Goal: Transaction & Acquisition: Purchase product/service

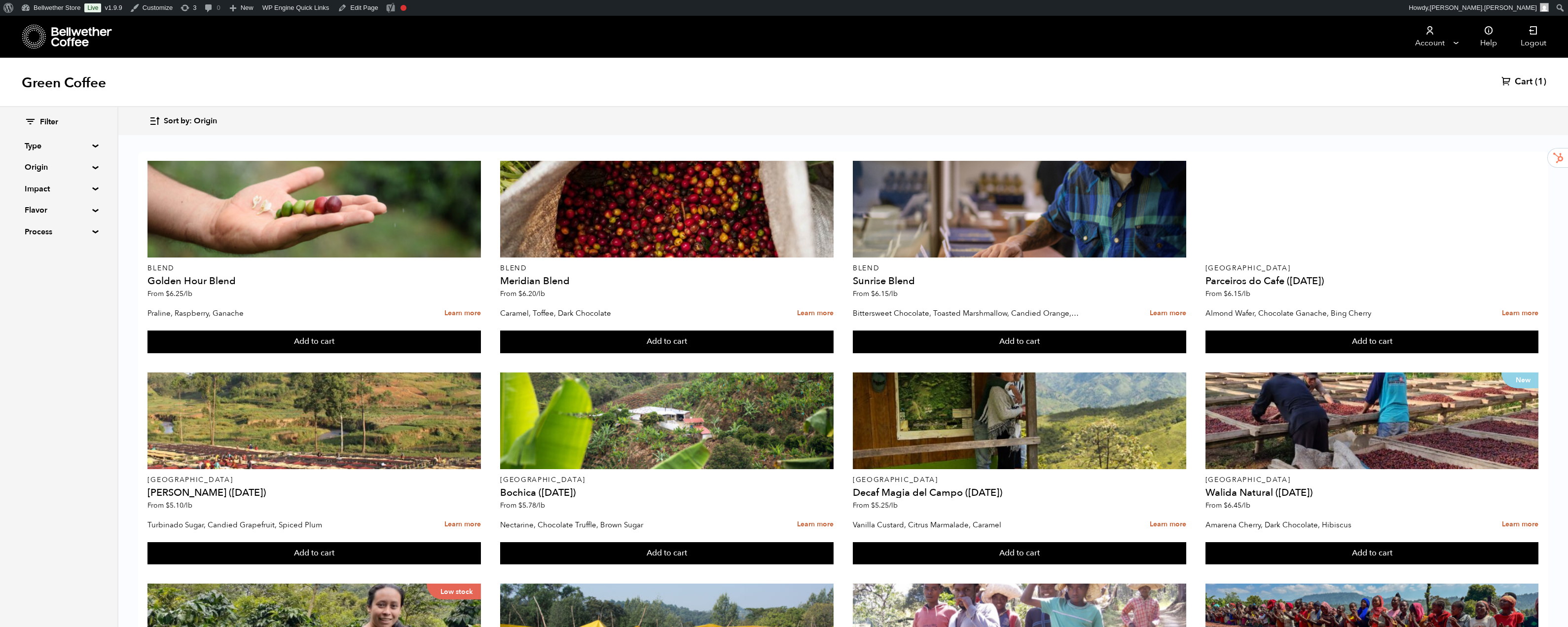
scroll to position [21, 0]
click at [89, 150] on div "Filter Type Blend Single Origin Decaf Seasonal Year Round Origin Blend [GEOGRAP…" at bounding box center [59, 177] width 68 height 121
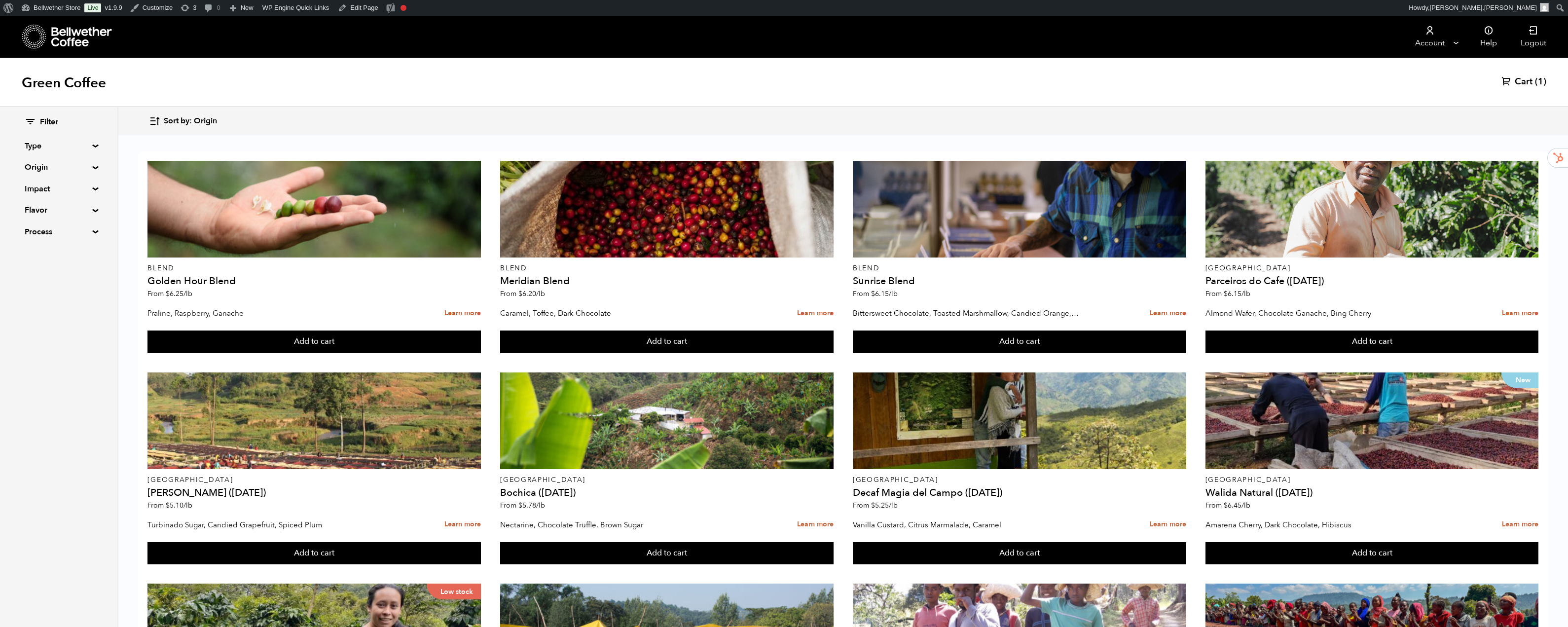
click at [92, 146] on summary "Type" at bounding box center [59, 145] width 68 height 12
click at [87, 254] on summary "Origin" at bounding box center [59, 252] width 68 height 12
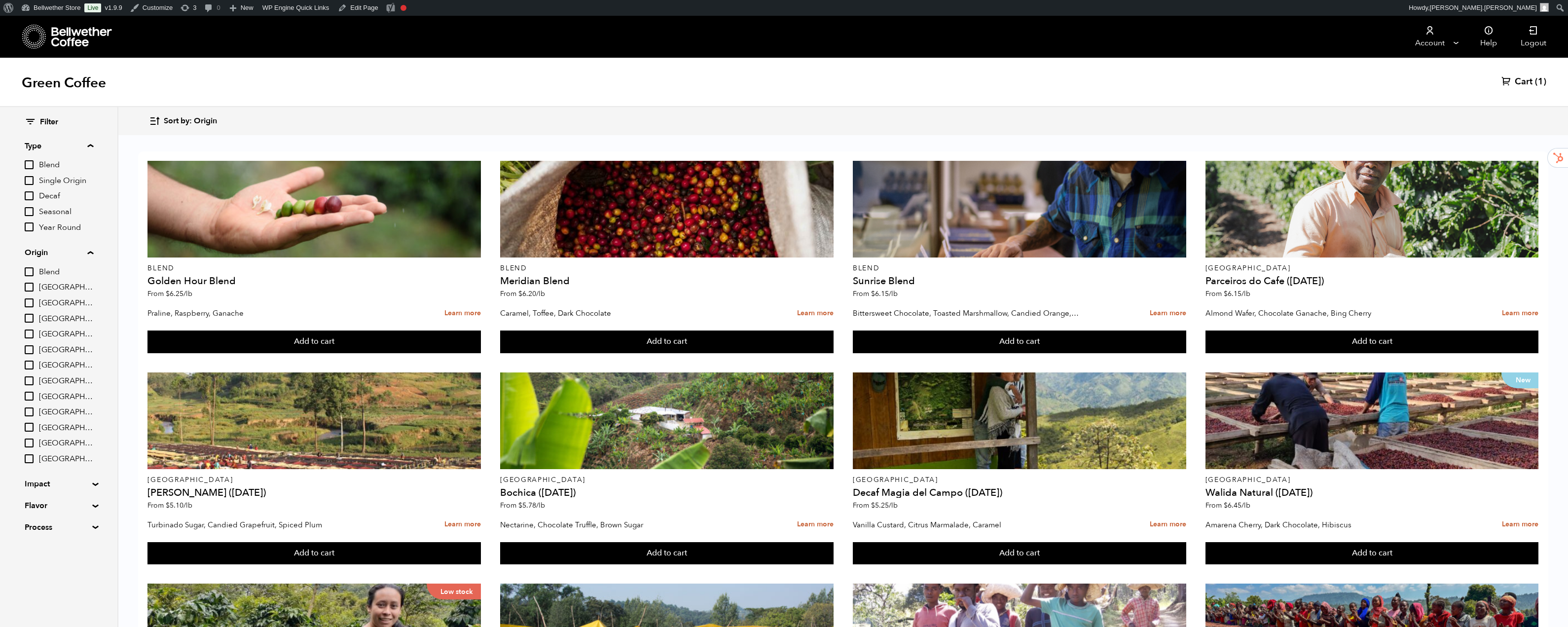
scroll to position [74, 0]
click at [60, 480] on summary "Impact" at bounding box center [59, 483] width 68 height 12
click at [85, 569] on summary "Flavor" at bounding box center [59, 571] width 68 height 12
click at [49, 261] on label "[GEOGRAPHIC_DATA]" at bounding box center [59, 267] width 69 height 12
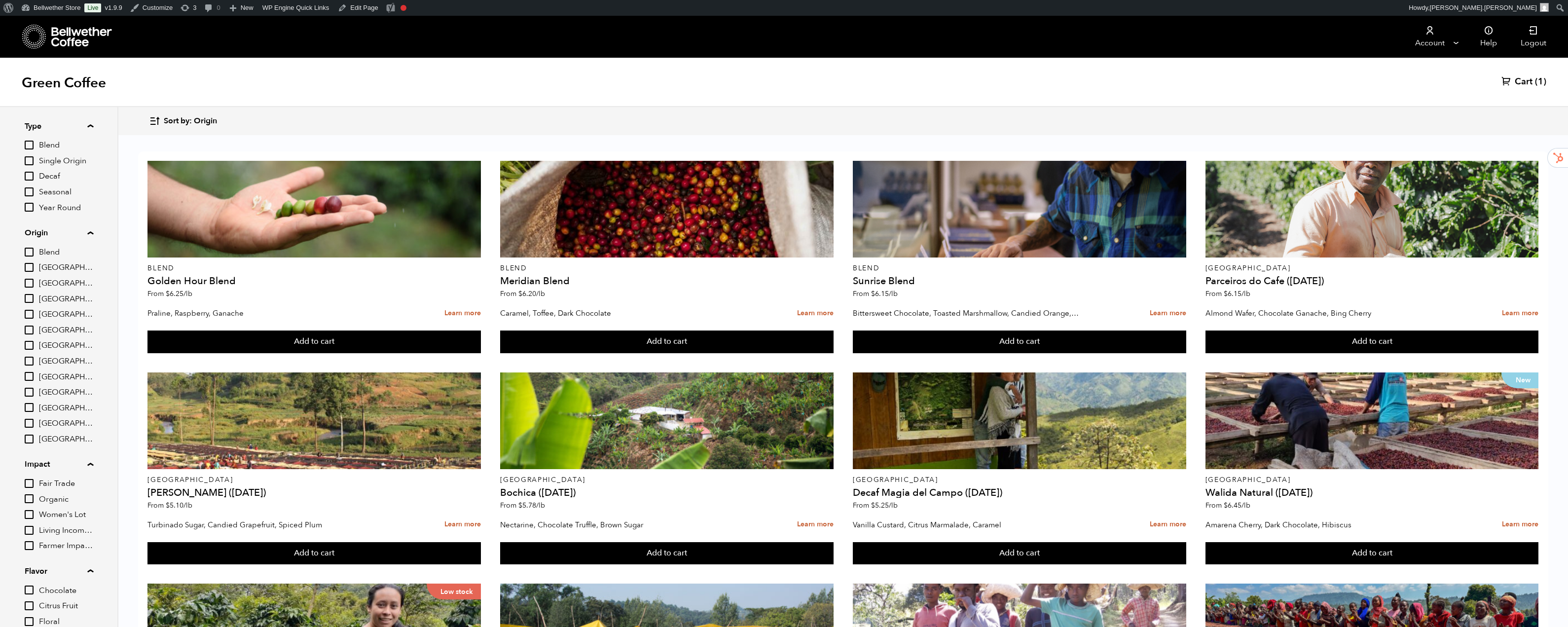
click at [53, 252] on span "Blend" at bounding box center [66, 253] width 54 height 11
click at [0, 0] on input "Blend" at bounding box center [0, 0] width 0 height 0
checkbox input "true"
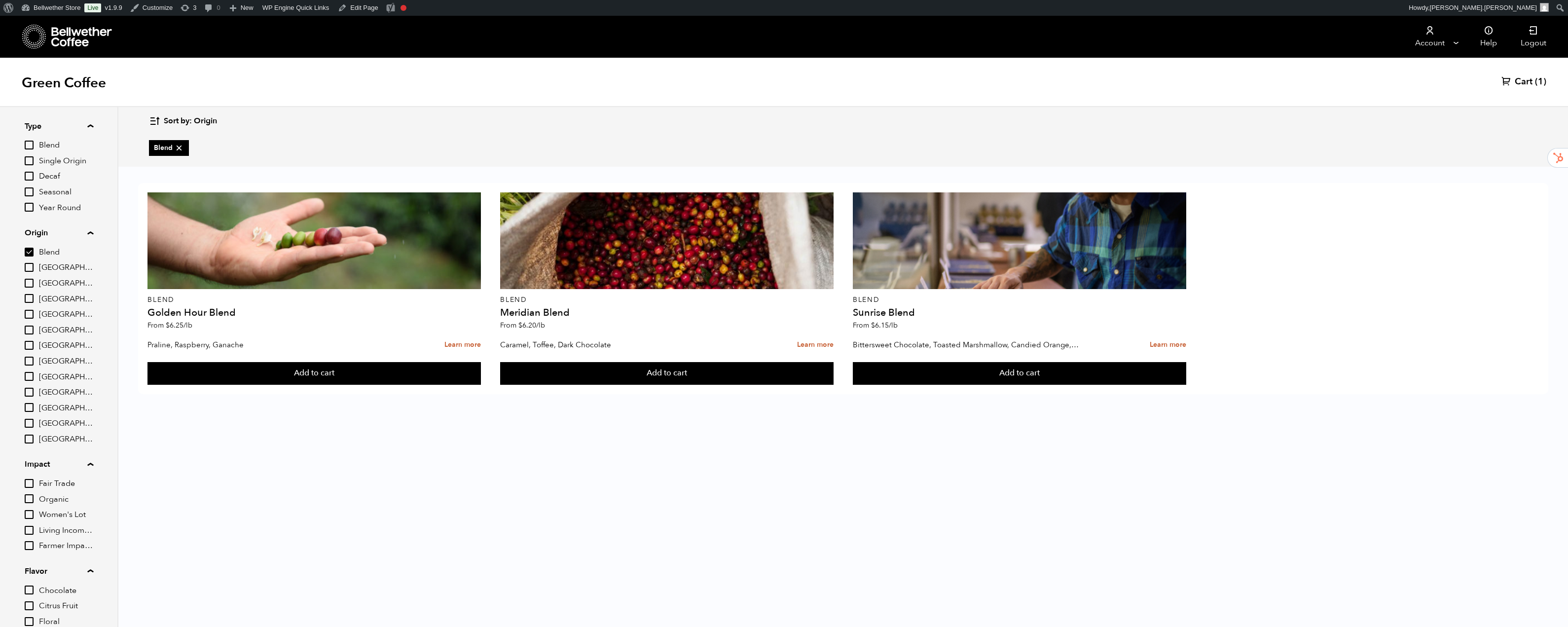
scroll to position [0, 0]
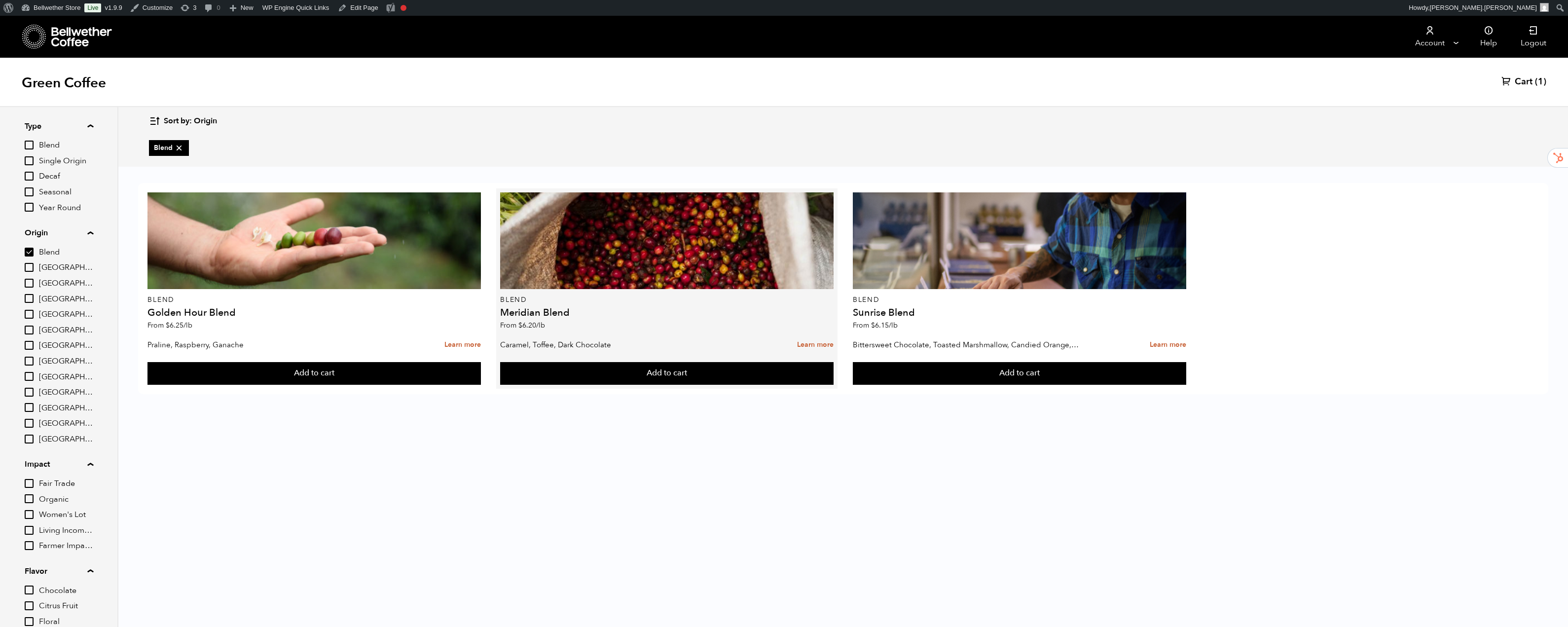
click at [585, 311] on h4 "Meridian Blend" at bounding box center [667, 313] width 334 height 10
click at [590, 309] on h4 "Meridian Blend" at bounding box center [667, 313] width 334 height 10
click at [812, 342] on link "Learn more" at bounding box center [815, 345] width 37 height 21
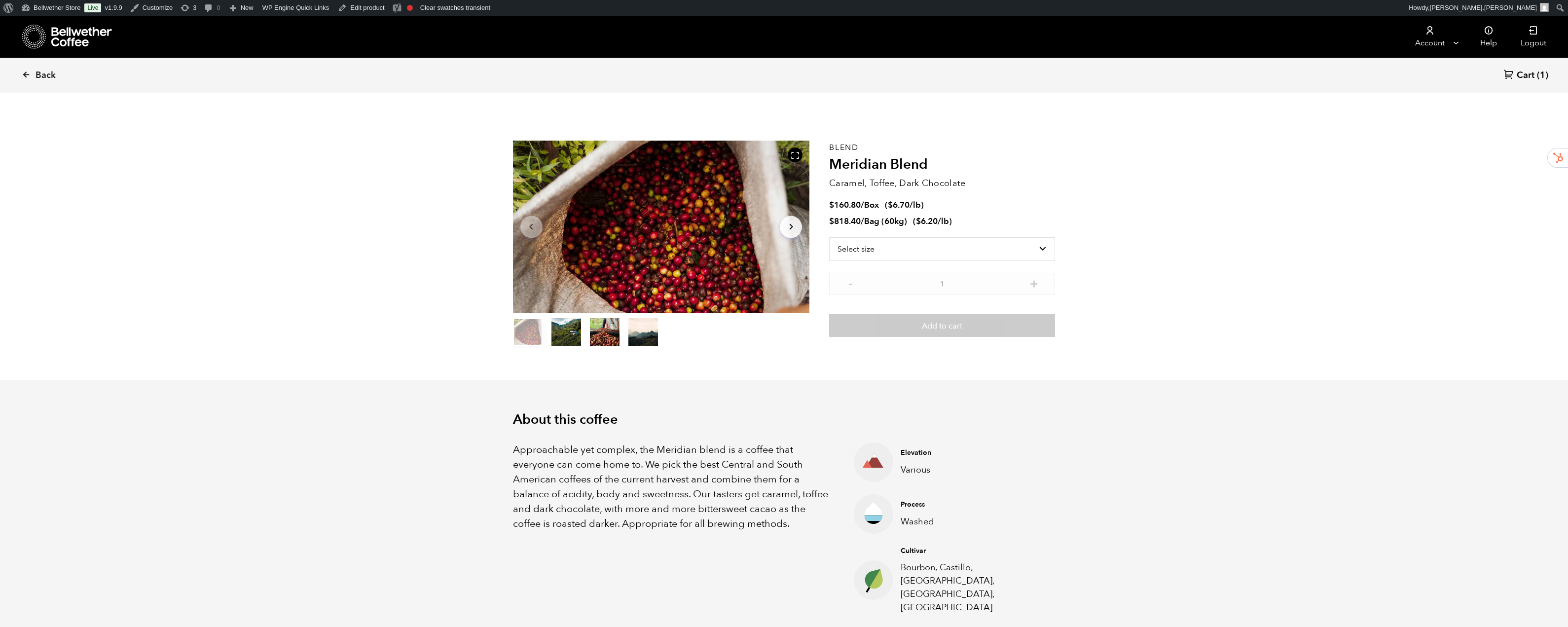
scroll to position [429, 525]
click at [883, 253] on select "Select size Bag (60kg) (132 lbs) Box (24 lbs)" at bounding box center [942, 249] width 226 height 24
click at [999, 271] on div "Select size Bag (60kg) (132 lbs) Box (24 lbs)" at bounding box center [942, 255] width 226 height 35
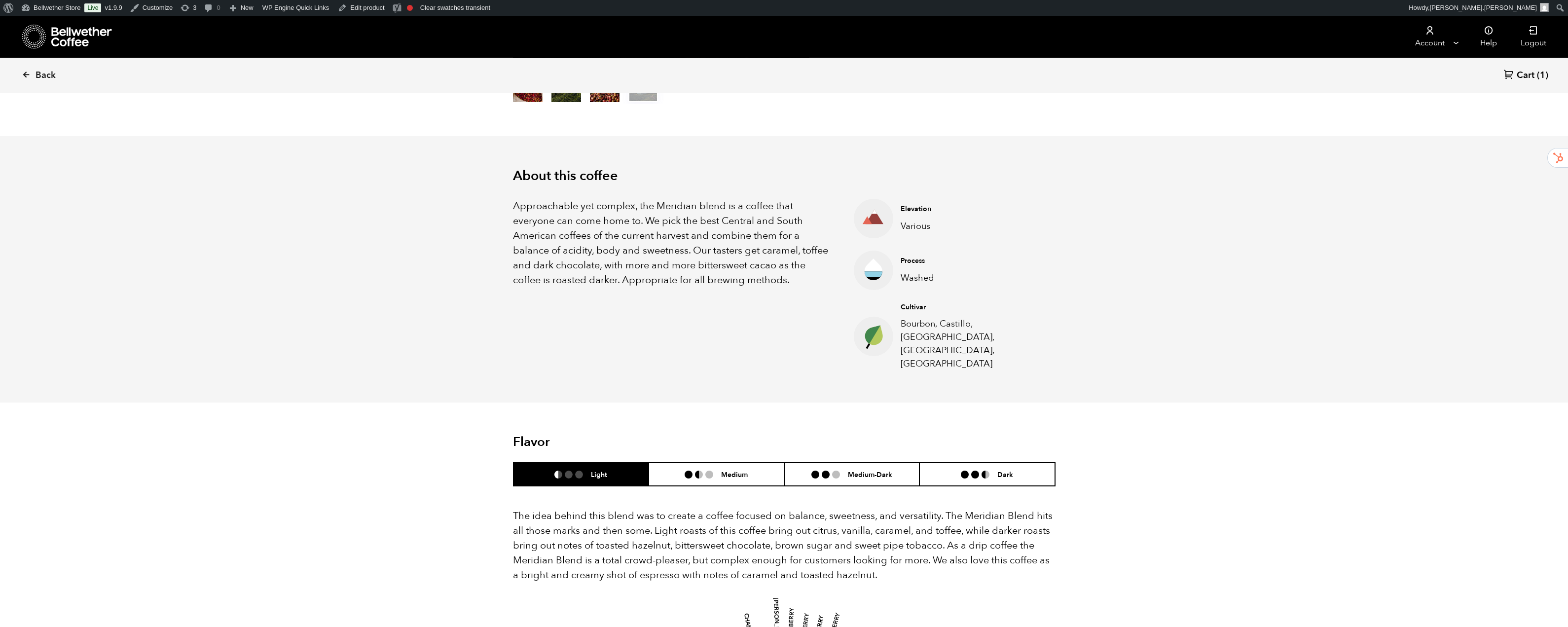
scroll to position [244, 0]
drag, startPoint x: 953, startPoint y: 509, endPoint x: 929, endPoint y: 506, distance: 24.2
click at [953, 509] on p "The idea behind this blend was to create a coffee focused on balance, sweetness…" at bounding box center [784, 545] width 542 height 74
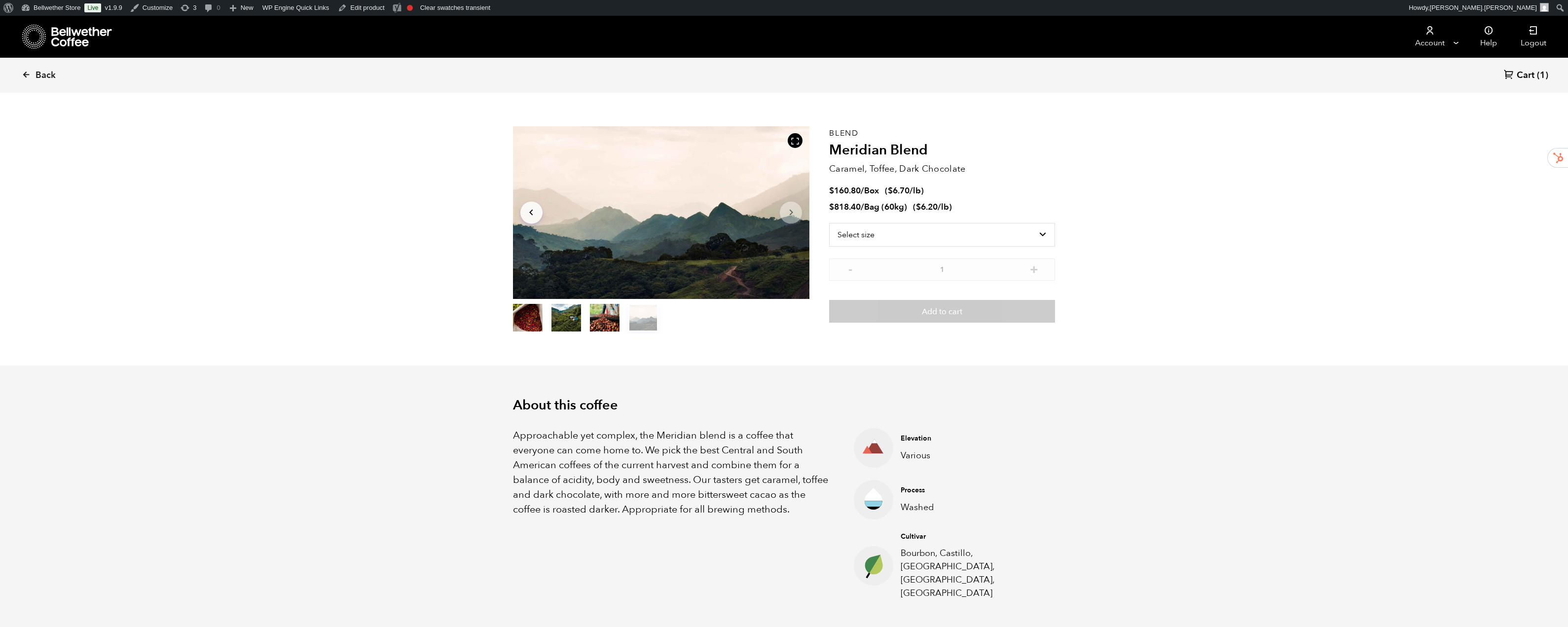
scroll to position [0, 0]
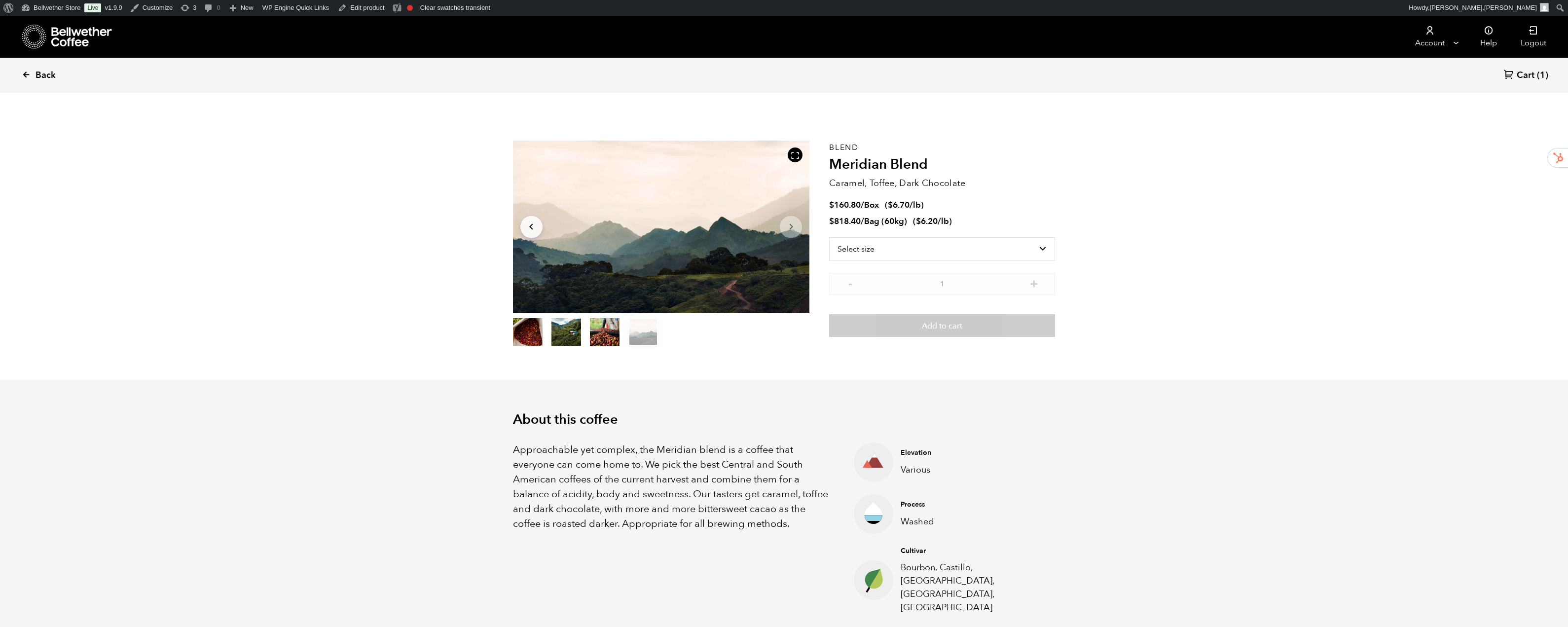
click at [34, 73] on link "Back" at bounding box center [52, 75] width 61 height 33
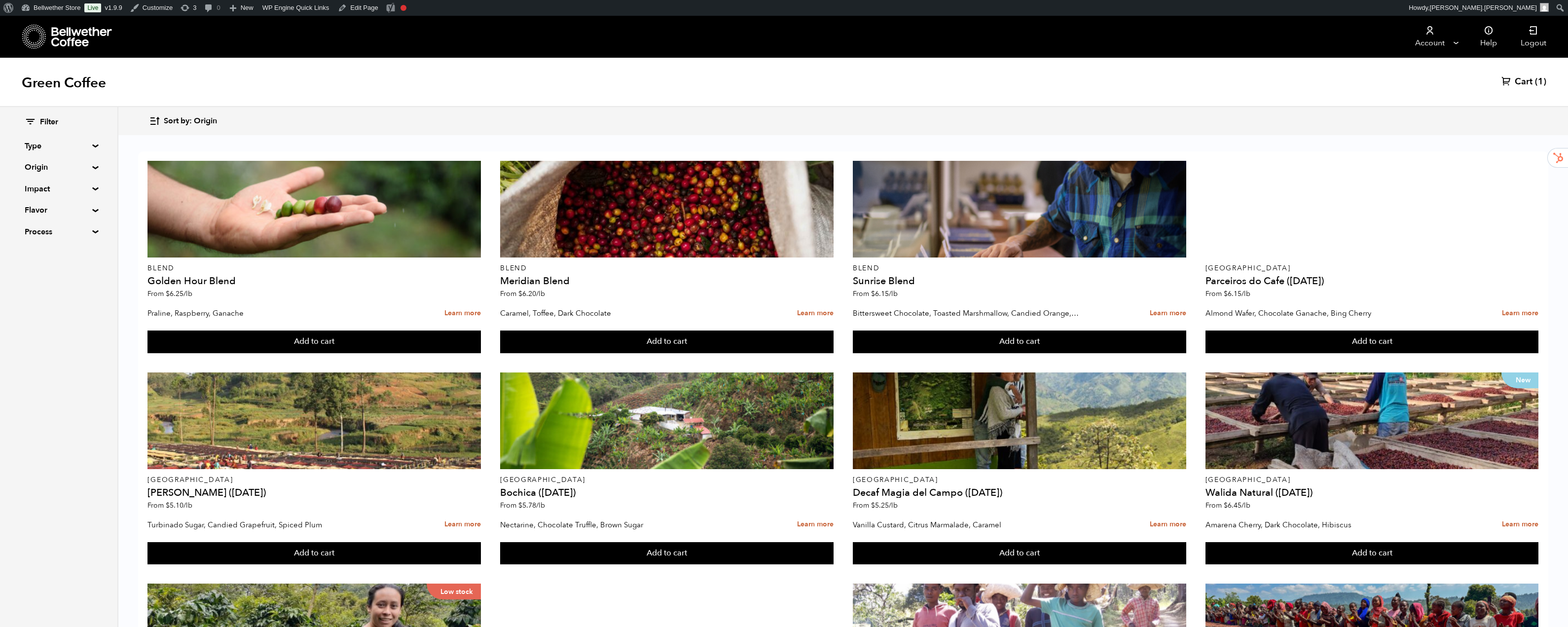
scroll to position [354, 0]
